Goal: Information Seeking & Learning: Learn about a topic

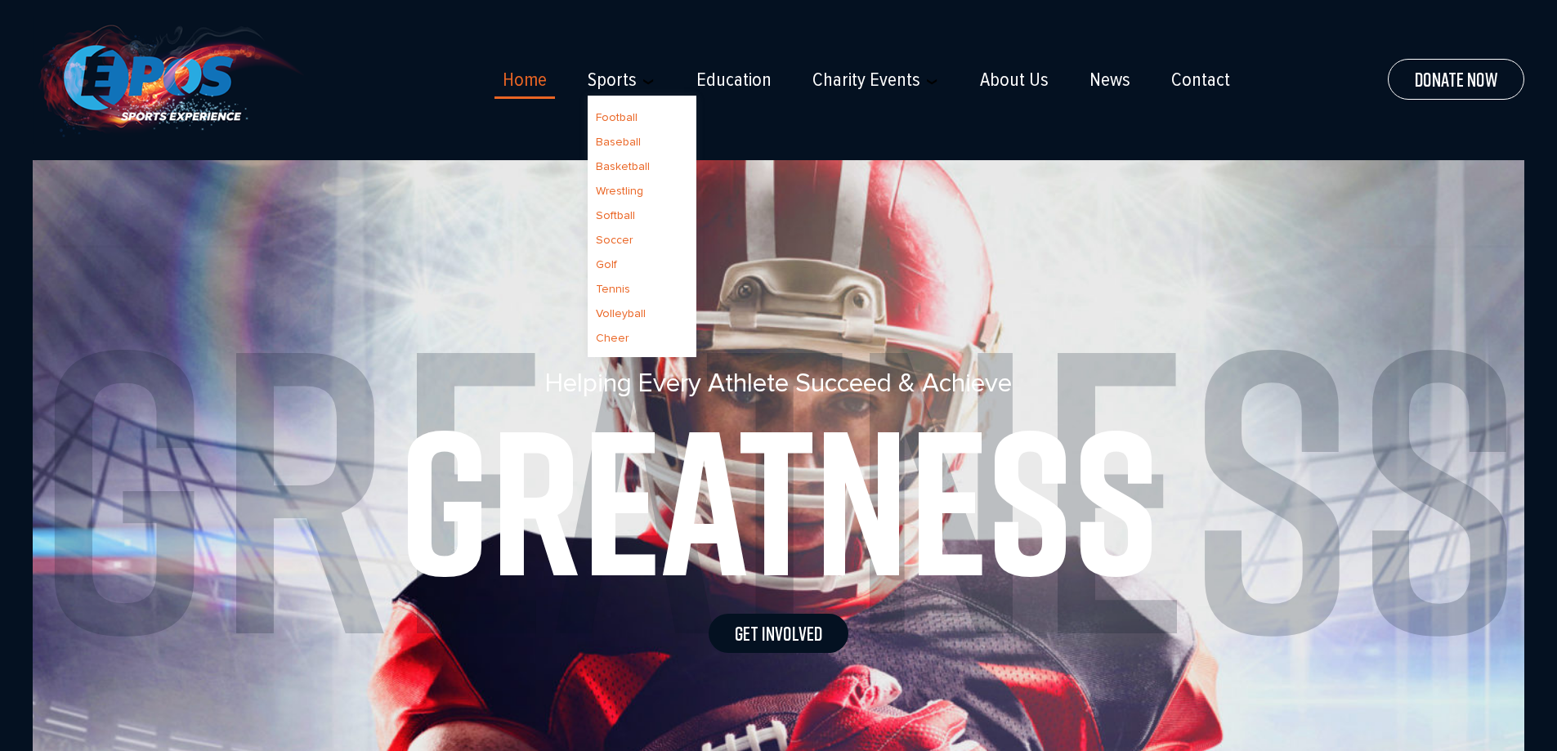
click at [630, 109] on li "Football" at bounding box center [642, 116] width 92 height 25
click at [629, 113] on link "Football" at bounding box center [617, 117] width 42 height 14
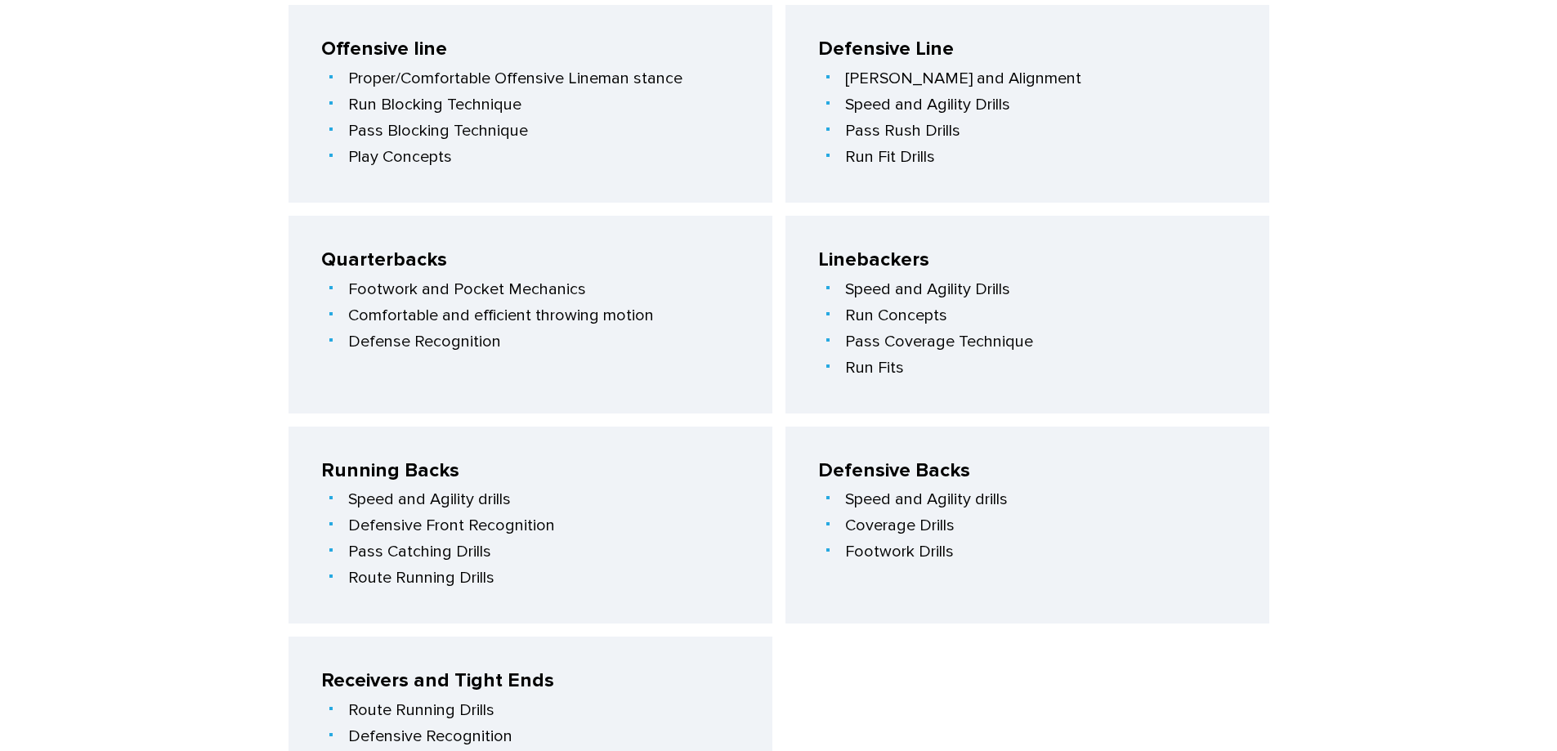
scroll to position [605, 0]
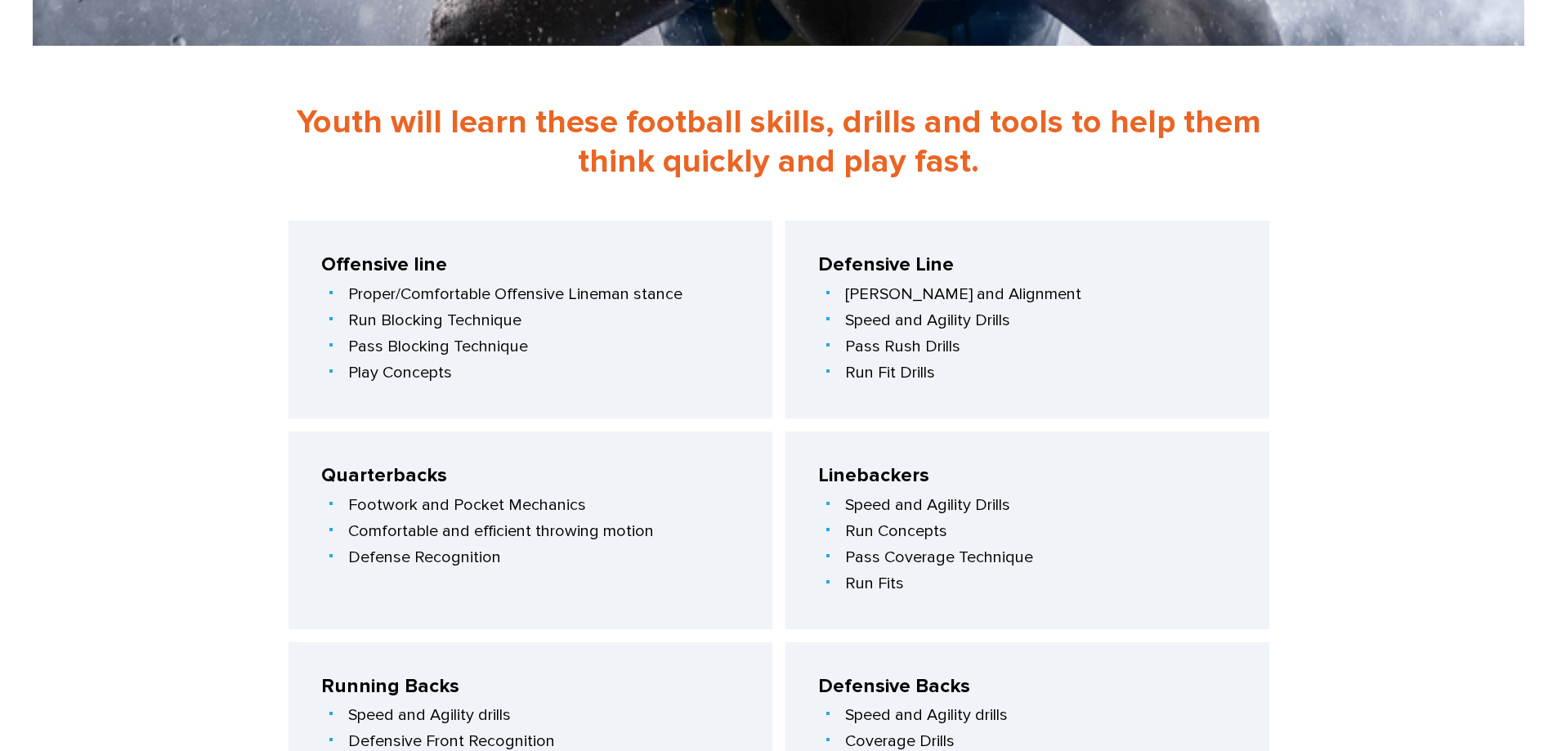
click at [425, 529] on li "Comfortable and efficient throwing motion" at bounding box center [534, 531] width 410 height 26
click at [410, 487] on h5 "Quarterbacks" at bounding box center [530, 476] width 419 height 24
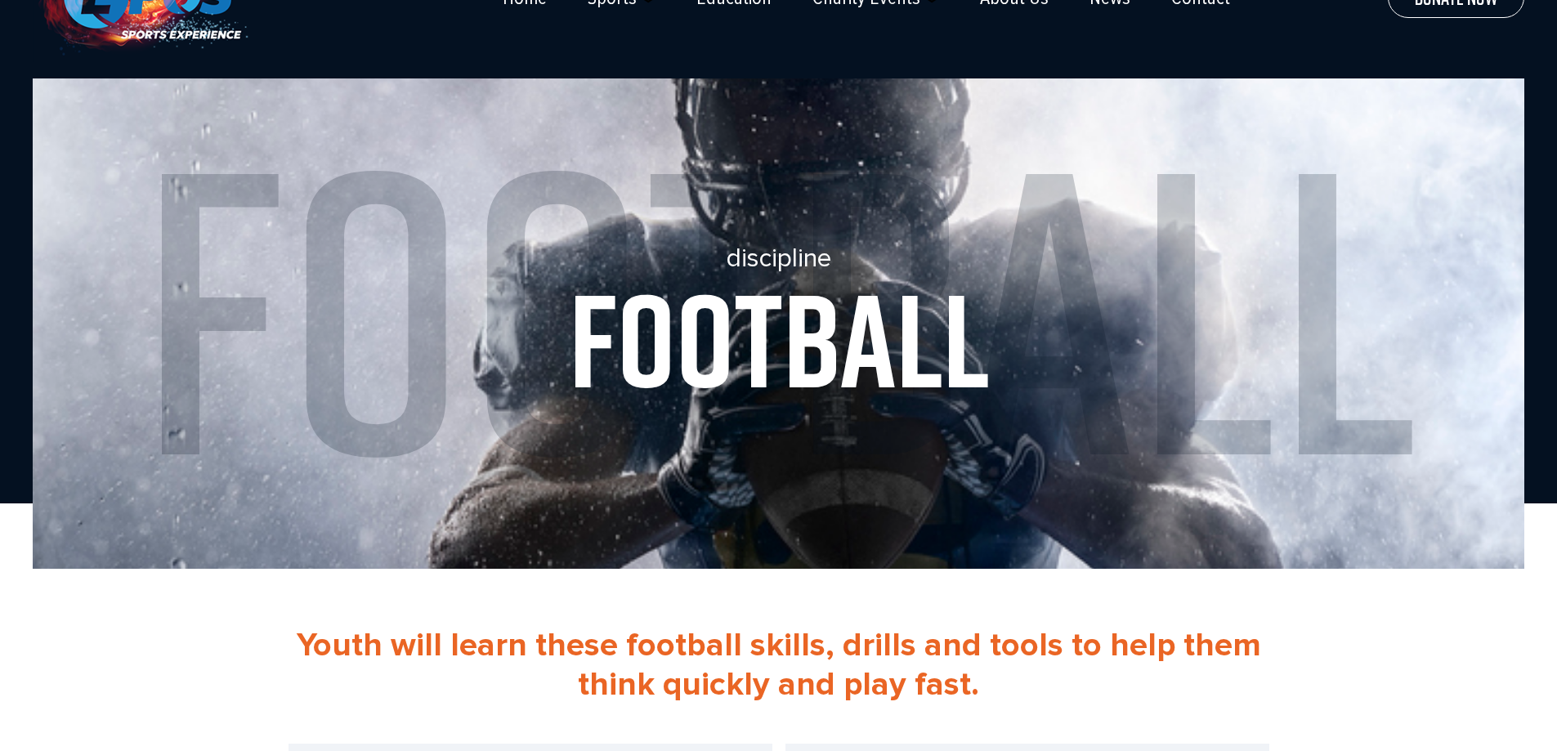
scroll to position [0, 0]
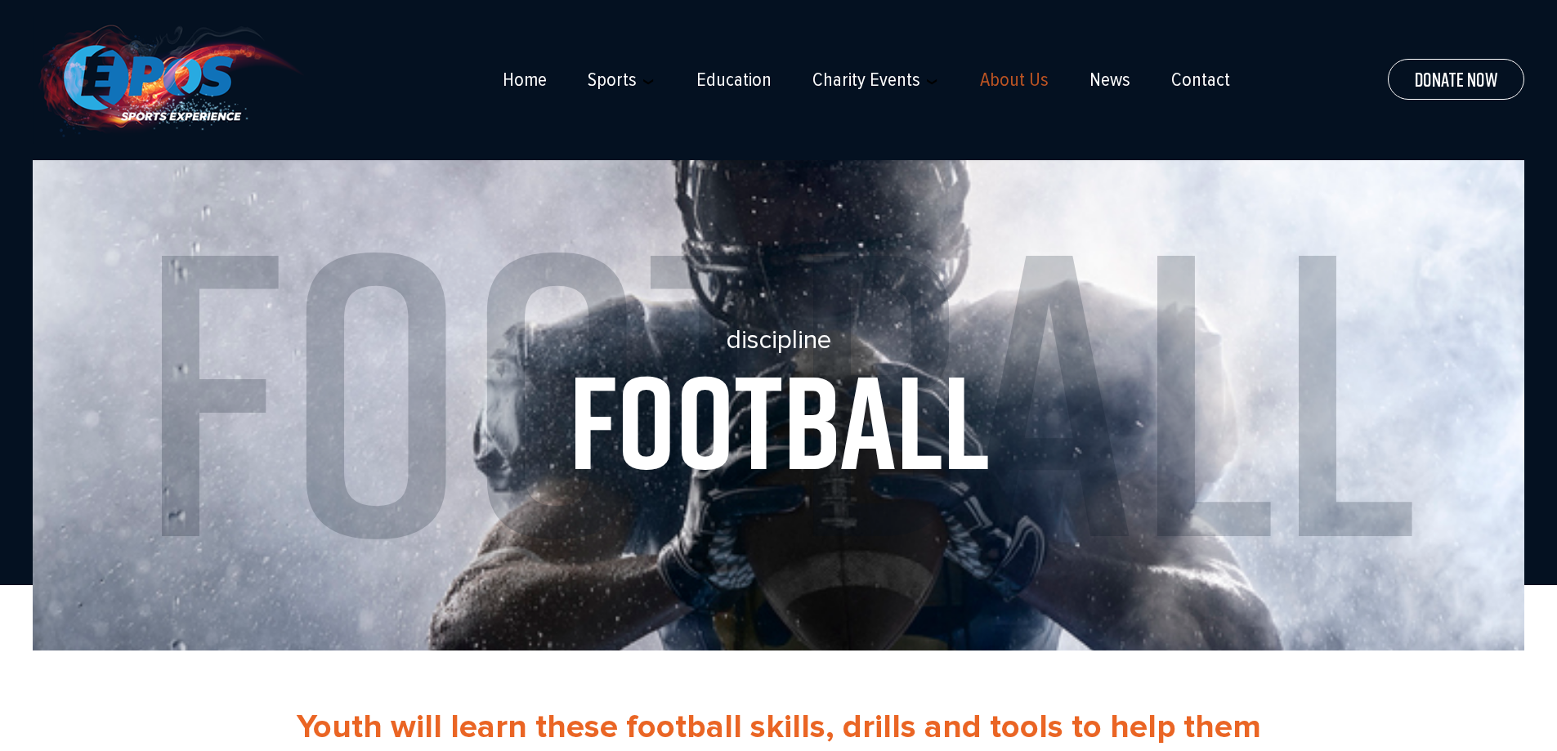
click at [1025, 81] on link "About Us" at bounding box center [1014, 80] width 69 height 23
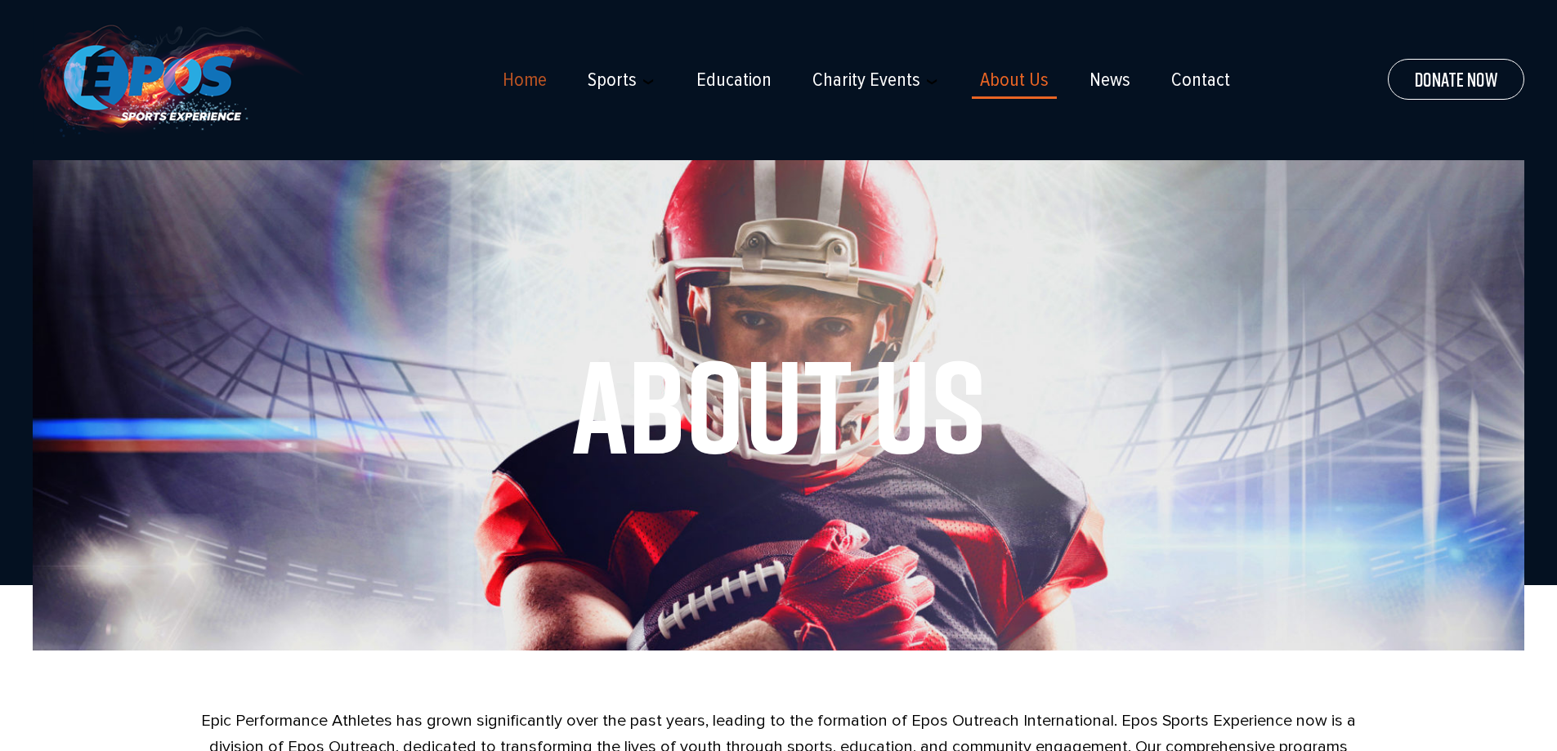
click at [525, 76] on link "Home" at bounding box center [525, 80] width 44 height 23
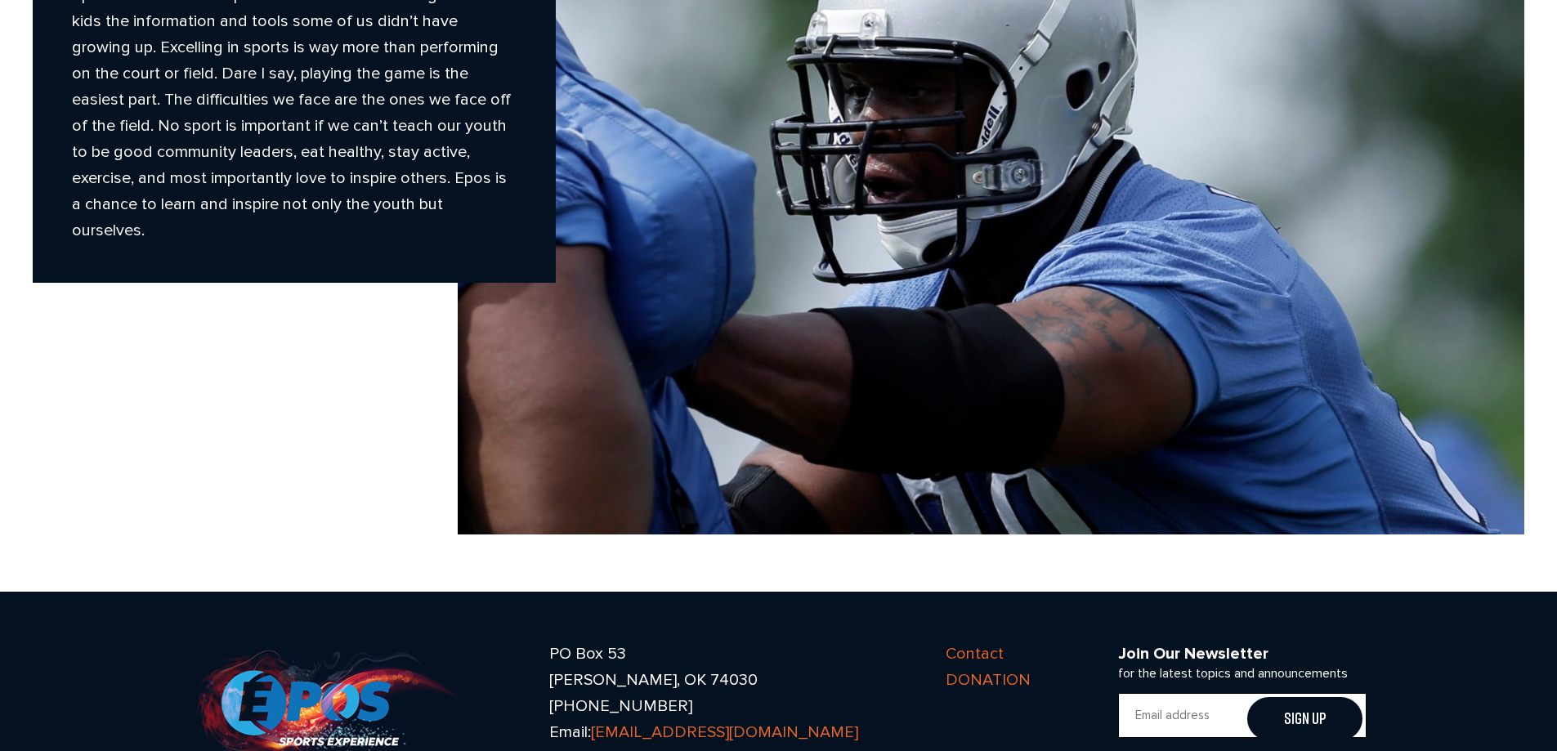
scroll to position [3605, 0]
